Goal: Task Accomplishment & Management: Use online tool/utility

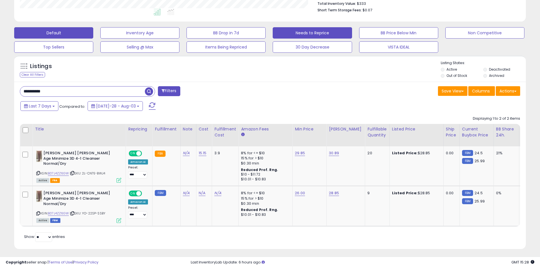
scroll to position [116, 297]
click at [179, 35] on button "Needs to Reprice" at bounding box center [139, 32] width 79 height 11
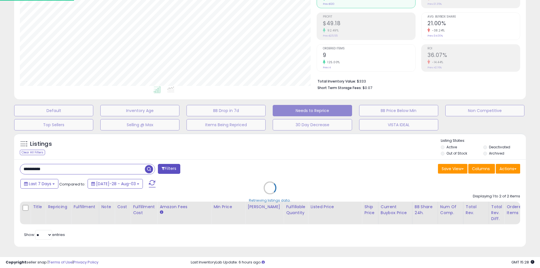
scroll to position [116, 299]
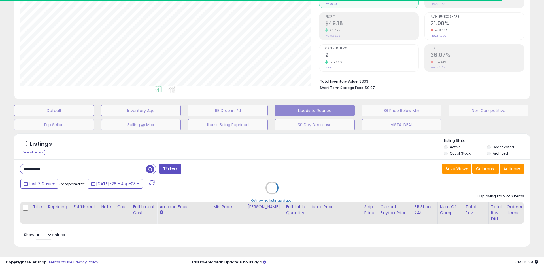
select select "**"
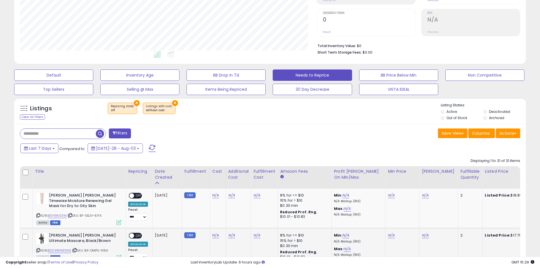
scroll to position [163, 0]
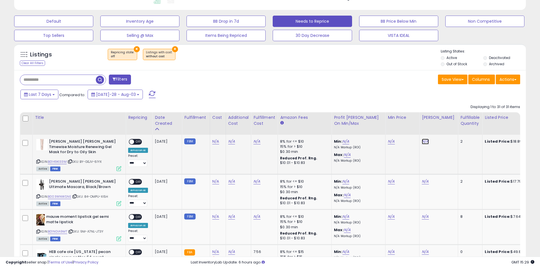
click at [424, 142] on link "N/A" at bounding box center [425, 142] width 7 height 6
click at [412, 128] on input "number" at bounding box center [407, 128] width 50 height 10
type input "*****"
click button "submit" at bounding box center [440, 127] width 10 height 8
click at [390, 141] on link "N/A" at bounding box center [391, 142] width 7 height 6
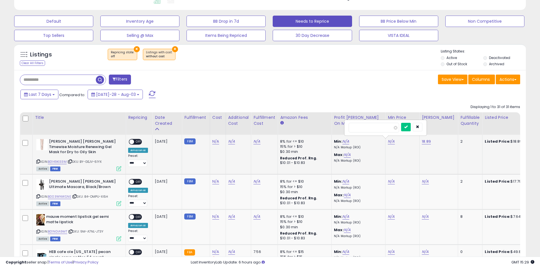
type input "**"
click button "submit" at bounding box center [406, 127] width 10 height 8
click at [135, 141] on span "OFF" at bounding box center [138, 141] width 9 height 5
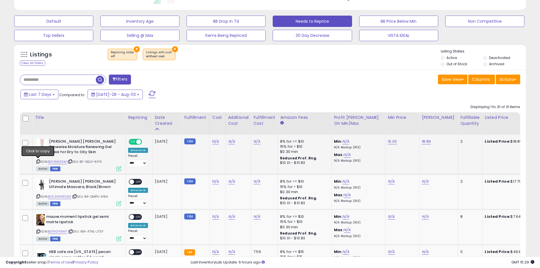
click at [37, 162] on icon at bounding box center [38, 161] width 4 height 3
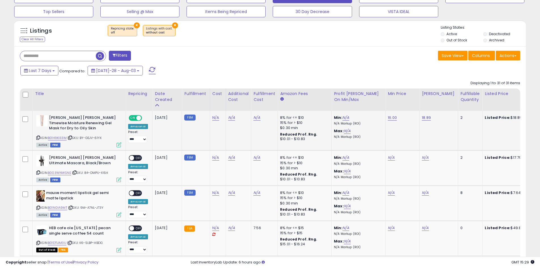
scroll to position [220, 0]
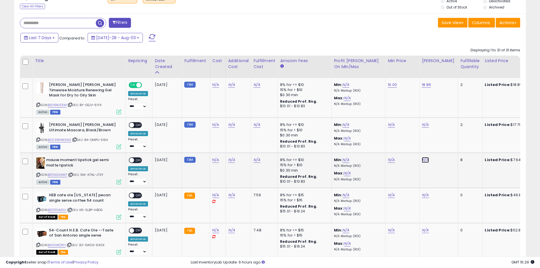
click at [425, 127] on link "N/A" at bounding box center [425, 125] width 7 height 6
click at [409, 146] on input "number" at bounding box center [407, 146] width 50 height 10
type input "****"
click button "submit" at bounding box center [440, 145] width 10 height 8
click at [392, 127] on link "N/A" at bounding box center [391, 125] width 7 height 6
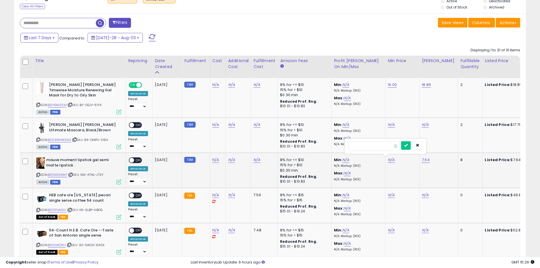
type input "*"
click button "submit" at bounding box center [406, 145] width 10 height 8
click at [139, 161] on span "OFF" at bounding box center [138, 160] width 9 height 5
click at [425, 125] on link "N/A" at bounding box center [425, 125] width 7 height 6
type input "*****"
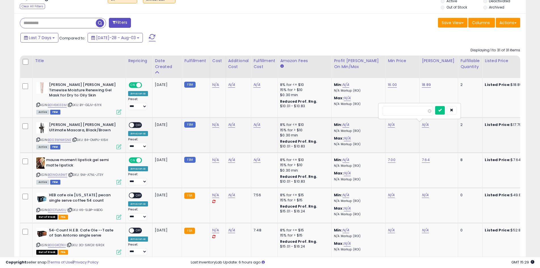
click button "submit" at bounding box center [440, 110] width 10 height 8
click at [390, 125] on link "N/A" at bounding box center [391, 125] width 7 height 6
type input "**"
click button "submit" at bounding box center [406, 110] width 10 height 8
click at [139, 125] on span "OFF" at bounding box center [138, 125] width 9 height 5
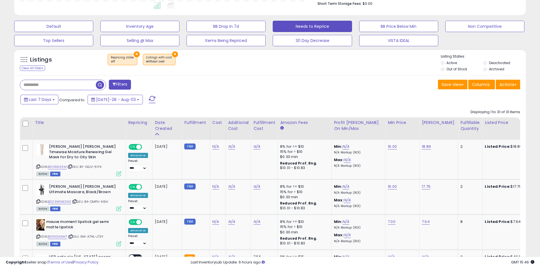
scroll to position [106, 0]
